Goal: Transaction & Acquisition: Book appointment/travel/reservation

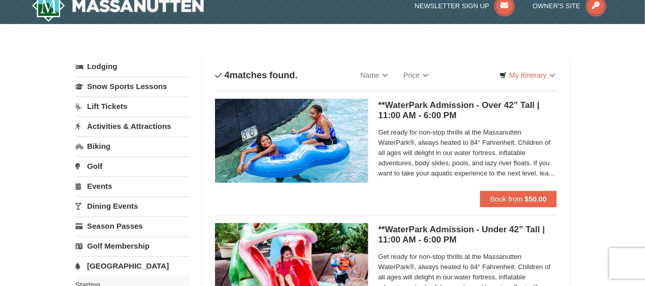
scroll to position [11, 0]
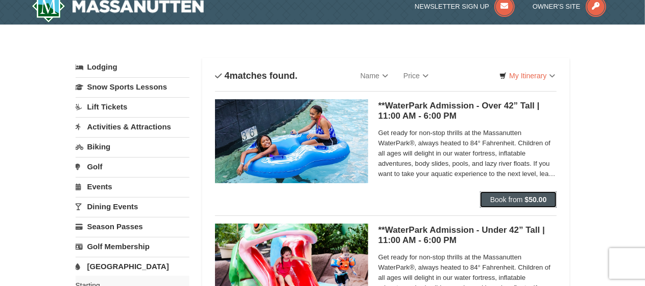
click at [520, 200] on span "Book from" at bounding box center [507, 199] width 33 height 8
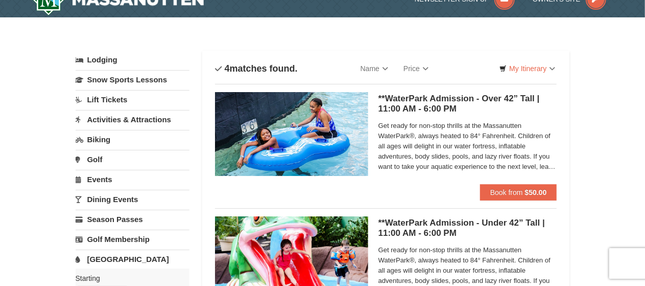
scroll to position [18, 0]
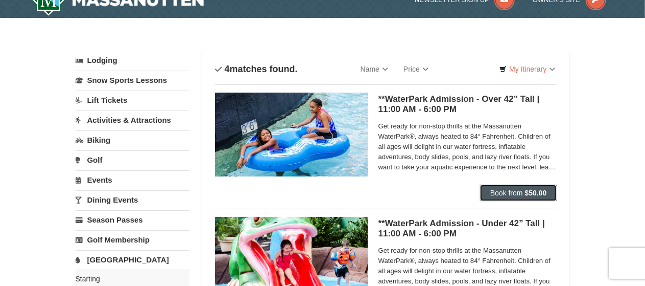
click at [505, 194] on span "Book from" at bounding box center [507, 193] width 33 height 8
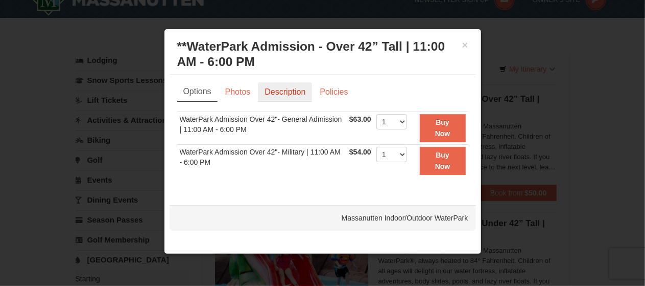
click at [273, 90] on link "Description" at bounding box center [285, 91] width 54 height 19
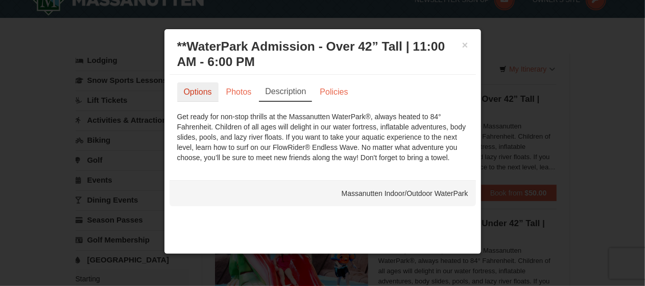
click at [202, 89] on link "Options" at bounding box center [197, 91] width 41 height 19
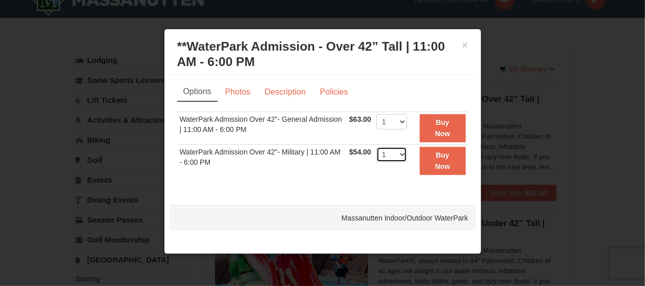
click at [403, 155] on select "1 2 3 4 5 6 7 8 9 10 11 12 13 14 15 16 17 18 19 20 21 22" at bounding box center [392, 154] width 31 height 15
click at [222, 197] on div "× **WaterPark Admission - Over 42” Tall | 11:00 AM - 6:00 PM Massanutten Indoor…" at bounding box center [323, 141] width 318 height 225
click at [453, 119] on button "Buy Now" at bounding box center [443, 128] width 46 height 28
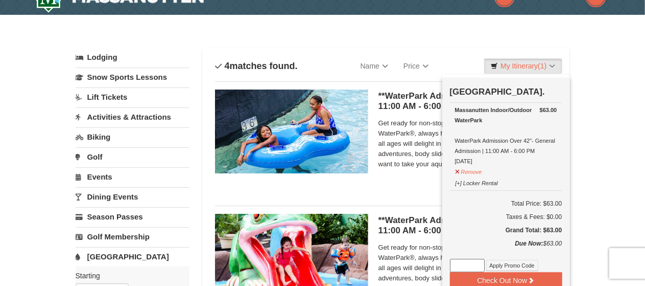
scroll to position [0, 0]
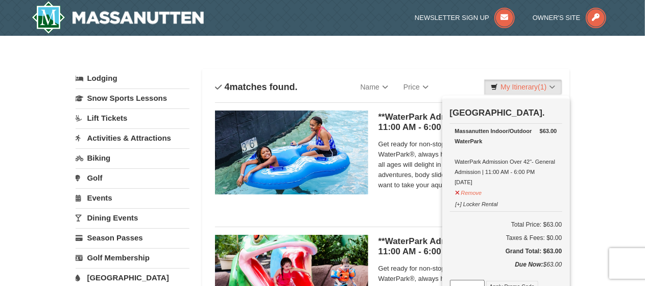
click at [122, 135] on link "Activities & Attractions" at bounding box center [133, 137] width 114 height 19
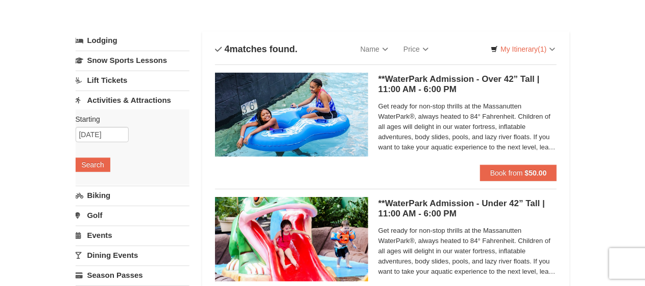
scroll to position [31, 0]
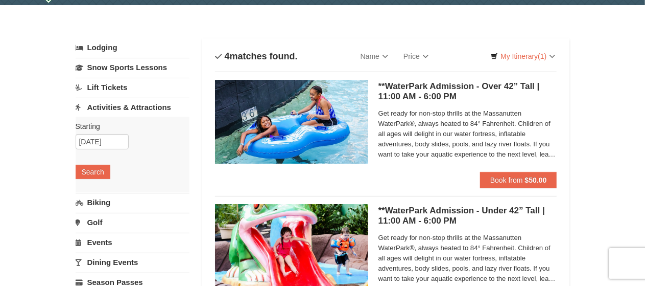
click at [92, 204] on link "Biking" at bounding box center [133, 202] width 114 height 19
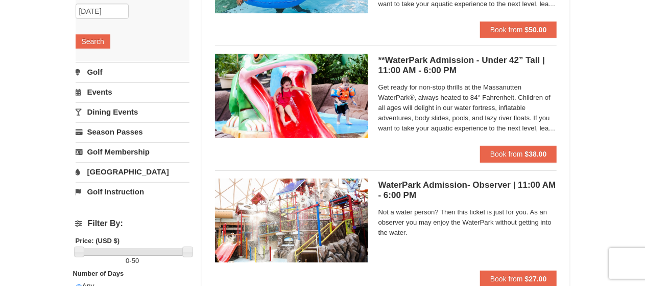
scroll to position [182, 0]
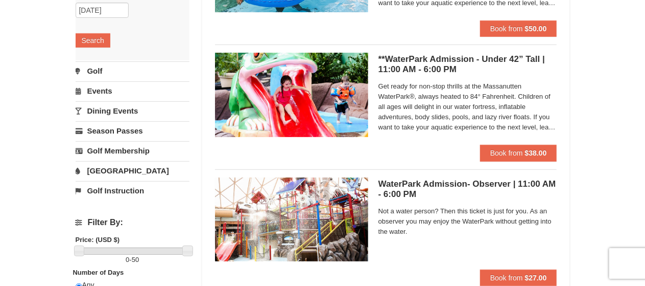
click at [102, 64] on link "Golf" at bounding box center [133, 70] width 114 height 19
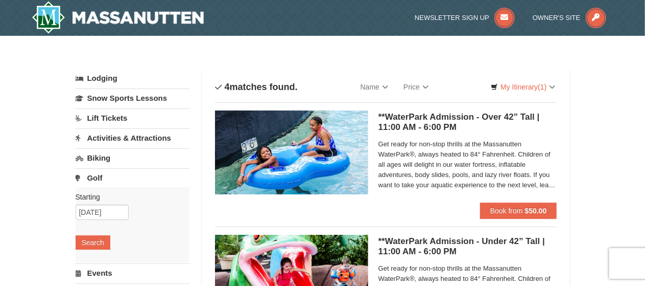
scroll to position [1, 0]
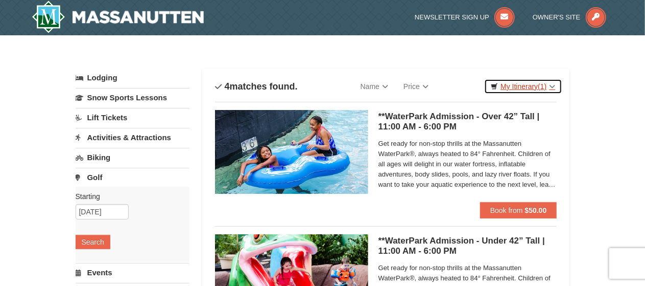
click at [524, 85] on link "My Itinerary (1)" at bounding box center [523, 86] width 78 height 15
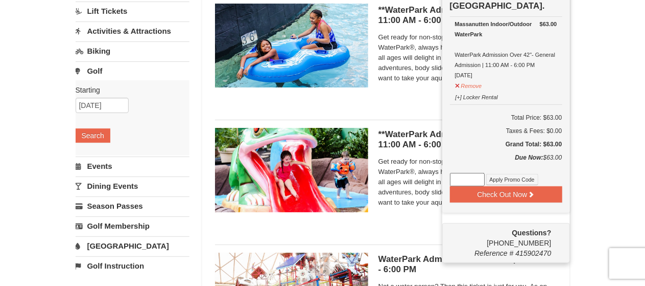
scroll to position [107, 0]
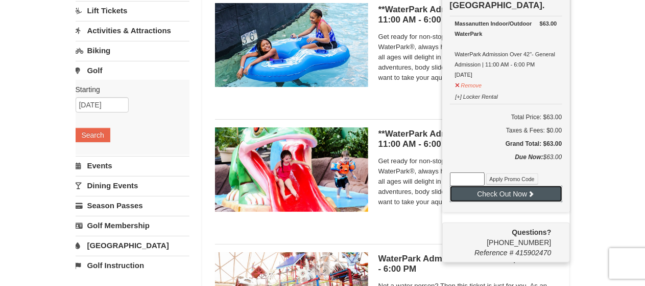
click at [496, 197] on button "Check Out Now" at bounding box center [506, 194] width 112 height 16
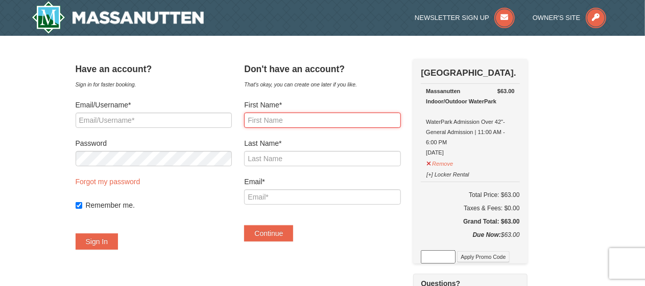
click at [301, 120] on input "First Name*" at bounding box center [322, 119] width 156 height 15
type input "Nicole"
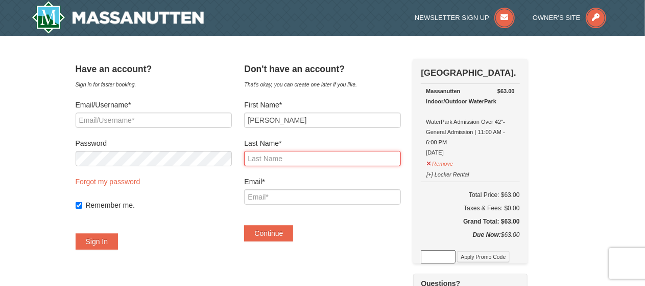
type input "Getsie"
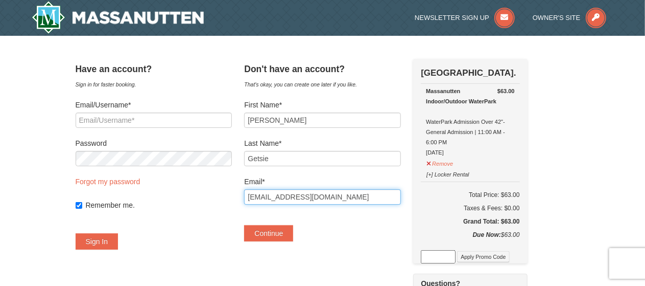
click at [333, 200] on input "astgoddess@live.com" at bounding box center [322, 196] width 156 height 15
click at [367, 229] on div "Continue" at bounding box center [322, 228] width 156 height 27
click at [342, 198] on input "astgoddess@live.com" at bounding box center [322, 196] width 156 height 15
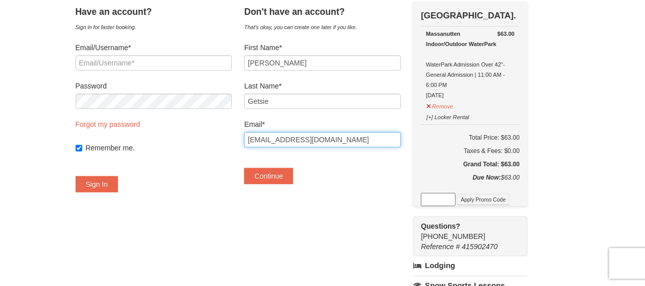
scroll to position [57, 0]
click at [343, 143] on input "astgoddess@live.com" at bounding box center [322, 139] width 156 height 15
type input "h"
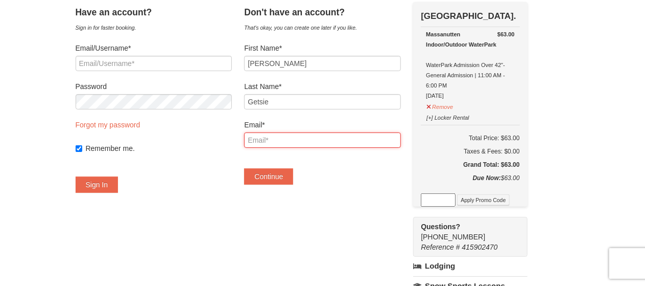
click at [330, 139] on input "Email*" at bounding box center [322, 139] width 156 height 15
click at [334, 181] on div "Continue" at bounding box center [322, 171] width 156 height 27
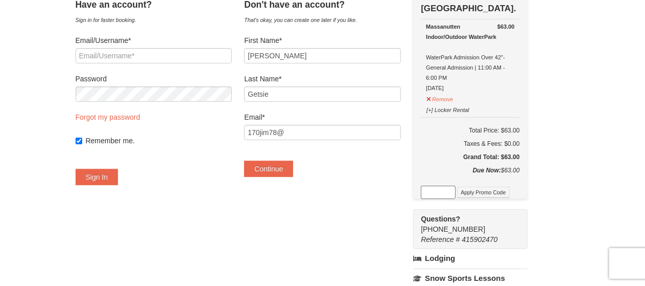
scroll to position [64, 0]
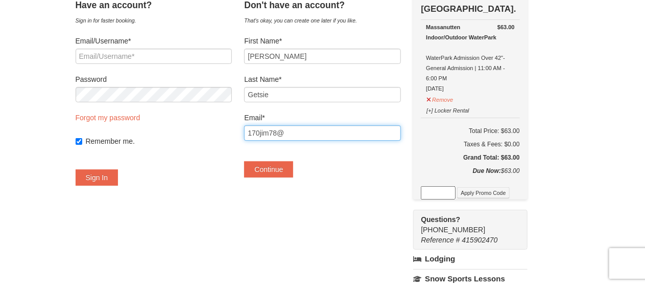
click at [312, 128] on input "170jim78@" at bounding box center [322, 132] width 156 height 15
type input "1"
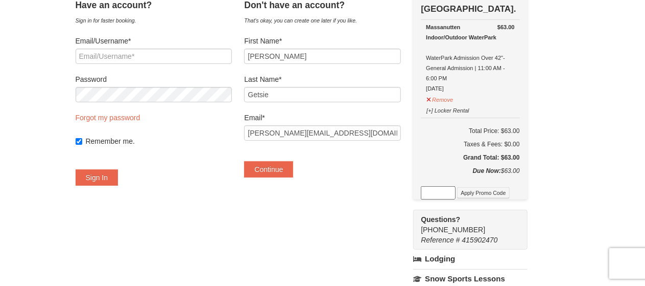
click at [333, 184] on div "Don't have an account? That's okay, you can create one later if you like. First…" at bounding box center [322, 91] width 156 height 193
click at [360, 136] on input "nicole_getsie@sharonsd.org" at bounding box center [322, 132] width 156 height 15
click at [219, 229] on div "Have an account? Sign in for faster booking. Email/Username* Password Forgot my…" at bounding box center [323, 246] width 495 height 502
click at [370, 137] on input "nicole_getsie@sharonsd.org" at bounding box center [322, 132] width 156 height 15
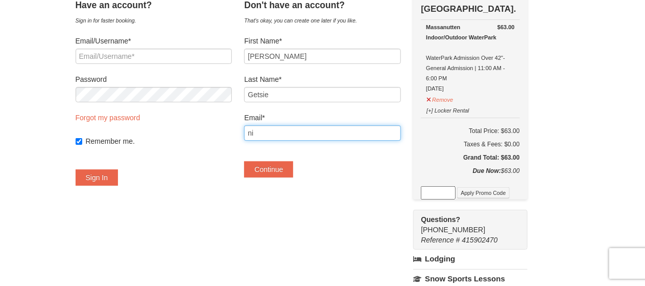
type input "n"
click at [293, 130] on input "Email*" at bounding box center [322, 132] width 156 height 15
click at [307, 134] on input "170jim78@" at bounding box center [322, 132] width 156 height 15
type input "[EMAIL_ADDRESS][DOMAIN_NAME]"
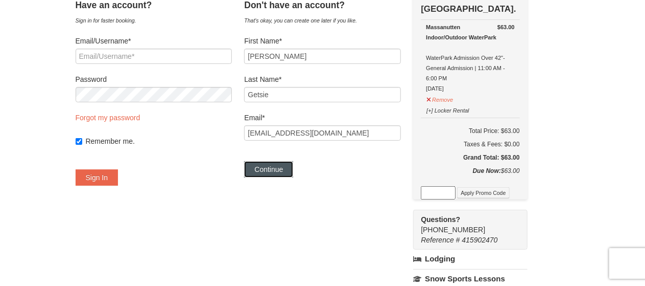
click at [293, 167] on button "Continue" at bounding box center [268, 169] width 49 height 16
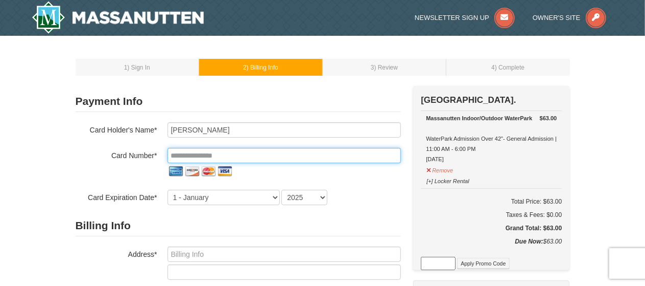
click at [277, 155] on input "tel" at bounding box center [285, 155] width 234 height 15
click at [230, 156] on input "tel" at bounding box center [285, 155] width 234 height 15
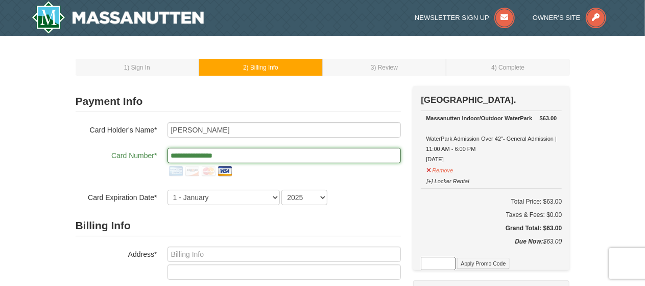
type input "**********"
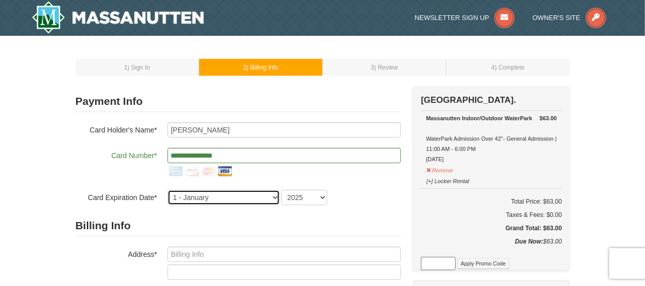
click at [221, 201] on select "1 - January 2 - February 3 - March 4 - April 5 - May 6 - June 7 - July 8 - Augu…" at bounding box center [224, 197] width 112 height 15
click at [222, 197] on select "1 - January 2 - February 3 - March 4 - April 5 - May 6 - June 7 - July 8 - Augu…" at bounding box center [224, 197] width 112 height 15
select select "6"
click at [168, 190] on select "1 - January 2 - February 3 - March 4 - April 5 - May 6 - June 7 - July 8 - Augu…" at bounding box center [224, 197] width 112 height 15
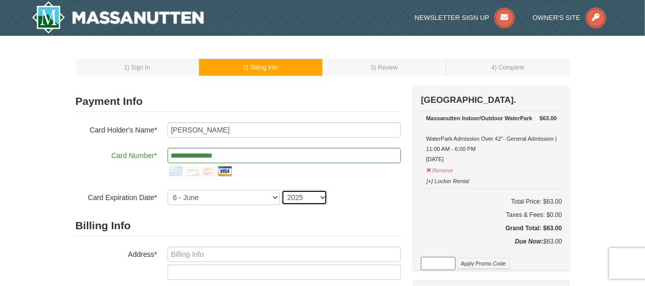
click at [313, 201] on select "2025 2026 2027 2028 2029 2030 2031 2032 2033 2034" at bounding box center [305, 197] width 46 height 15
select select "2028"
click at [282, 190] on select "2025 2026 2027 2028 2029 2030 2031 2032 2033 2034" at bounding box center [305, 197] width 46 height 15
click at [134, 214] on form "**********" at bounding box center [239, 275] width 326 height 368
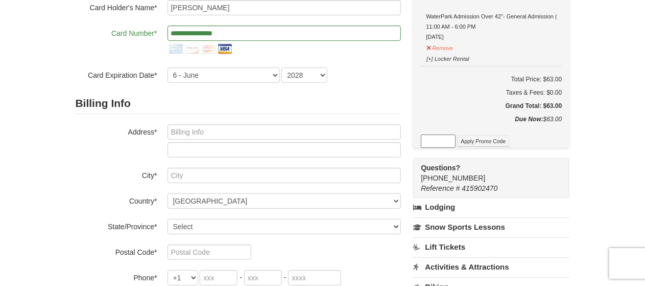
scroll to position [124, 0]
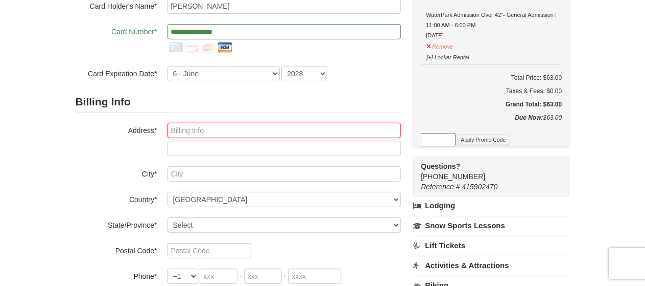
click at [199, 132] on input "text" at bounding box center [285, 130] width 234 height 15
type input "100 Flowers Ave"
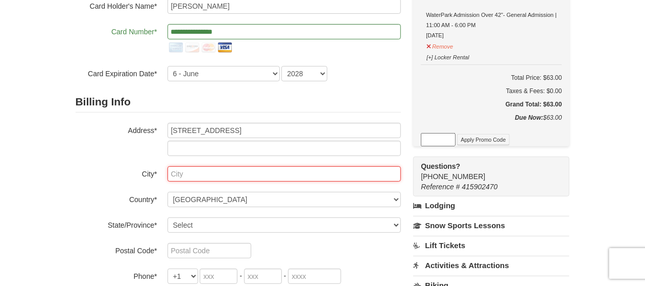
type input "Sharon"
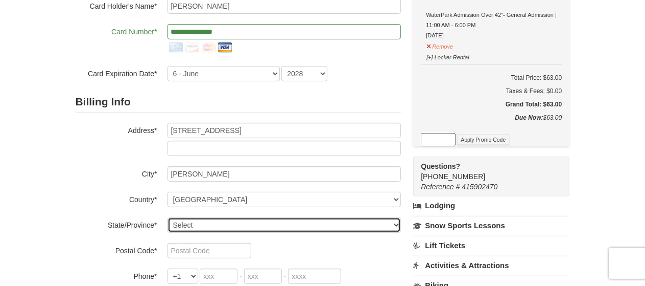
select select "PA"
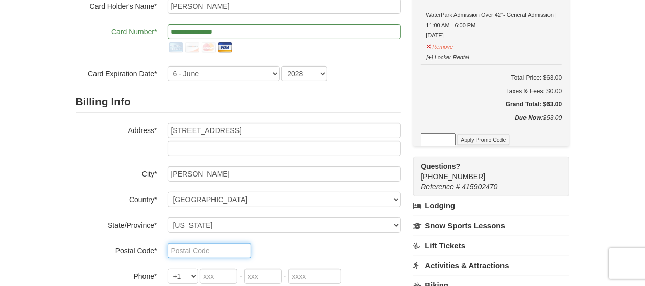
type input "16146-294"
type input "724"
type input "718"
type input "6863"
click at [97, 171] on label "City*" at bounding box center [117, 172] width 82 height 13
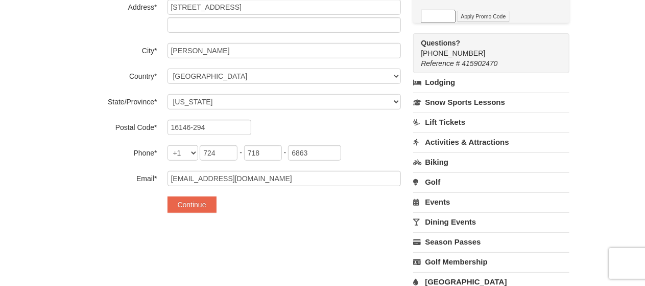
scroll to position [262, 0]
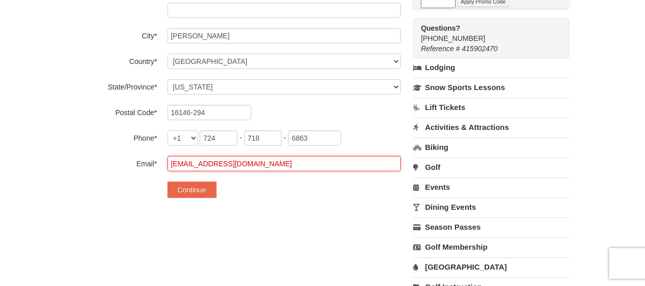
click at [248, 165] on input "astgoddess@live.com" at bounding box center [285, 163] width 234 height 15
click at [260, 163] on input "astgoddess@live.com" at bounding box center [285, 163] width 234 height 15
type input "a"
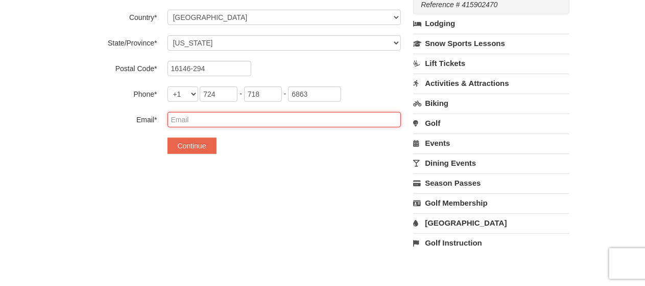
scroll to position [306, 0]
click at [193, 118] on input "email" at bounding box center [285, 118] width 234 height 15
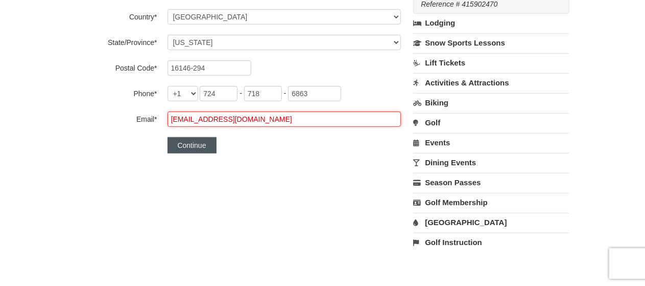
type input "170jim78@gmail.com"
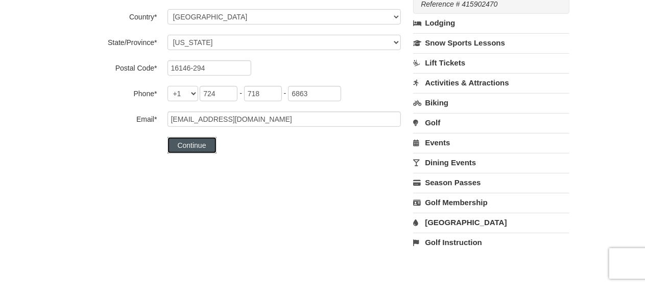
click at [204, 148] on button "Continue" at bounding box center [192, 145] width 49 height 16
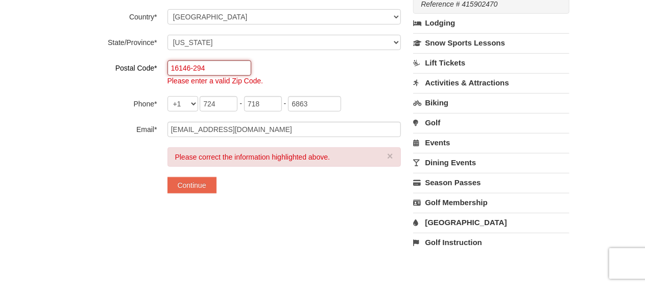
click at [213, 70] on input "16146-294" at bounding box center [210, 67] width 84 height 15
type input "16146"
click at [197, 187] on button "Continue" at bounding box center [192, 185] width 49 height 16
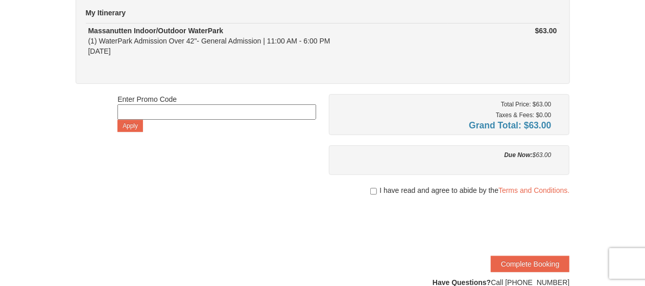
scroll to position [127, 0]
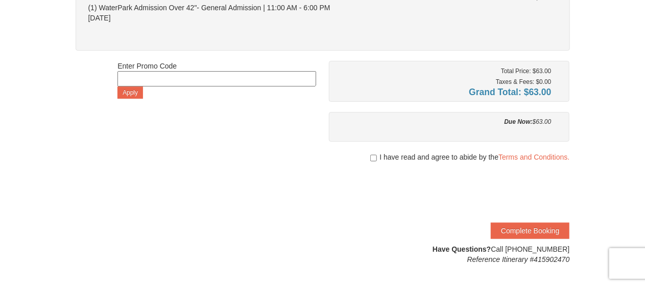
click at [377, 156] on div "I have read and agree to abide by the Terms and Conditions." at bounding box center [449, 157] width 241 height 10
click at [375, 156] on input "checkbox" at bounding box center [374, 158] width 7 height 8
checkbox input "true"
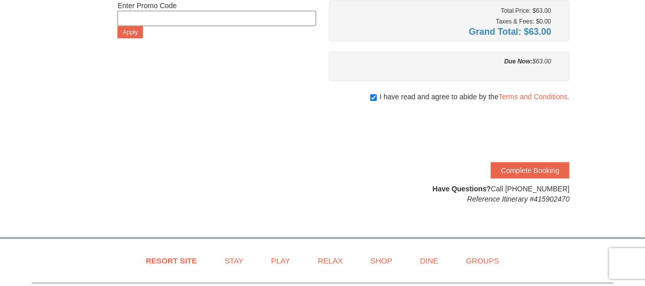
scroll to position [188, 0]
click at [522, 173] on button "Complete Booking" at bounding box center [530, 169] width 79 height 16
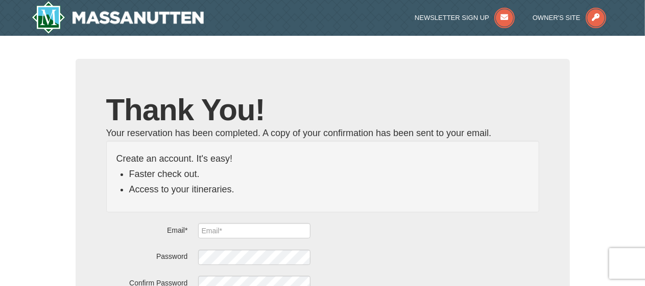
type input "[EMAIL_ADDRESS][DOMAIN_NAME]"
